Goal: Information Seeking & Learning: Find contact information

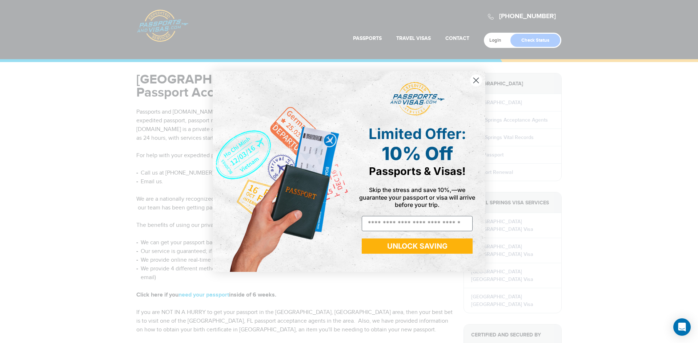
drag, startPoint x: 474, startPoint y: 78, endPoint x: 471, endPoint y: 81, distance: 3.9
click at [474, 78] on icon "Close dialog" at bounding box center [476, 80] width 13 height 13
